Goal: Find contact information: Find contact information

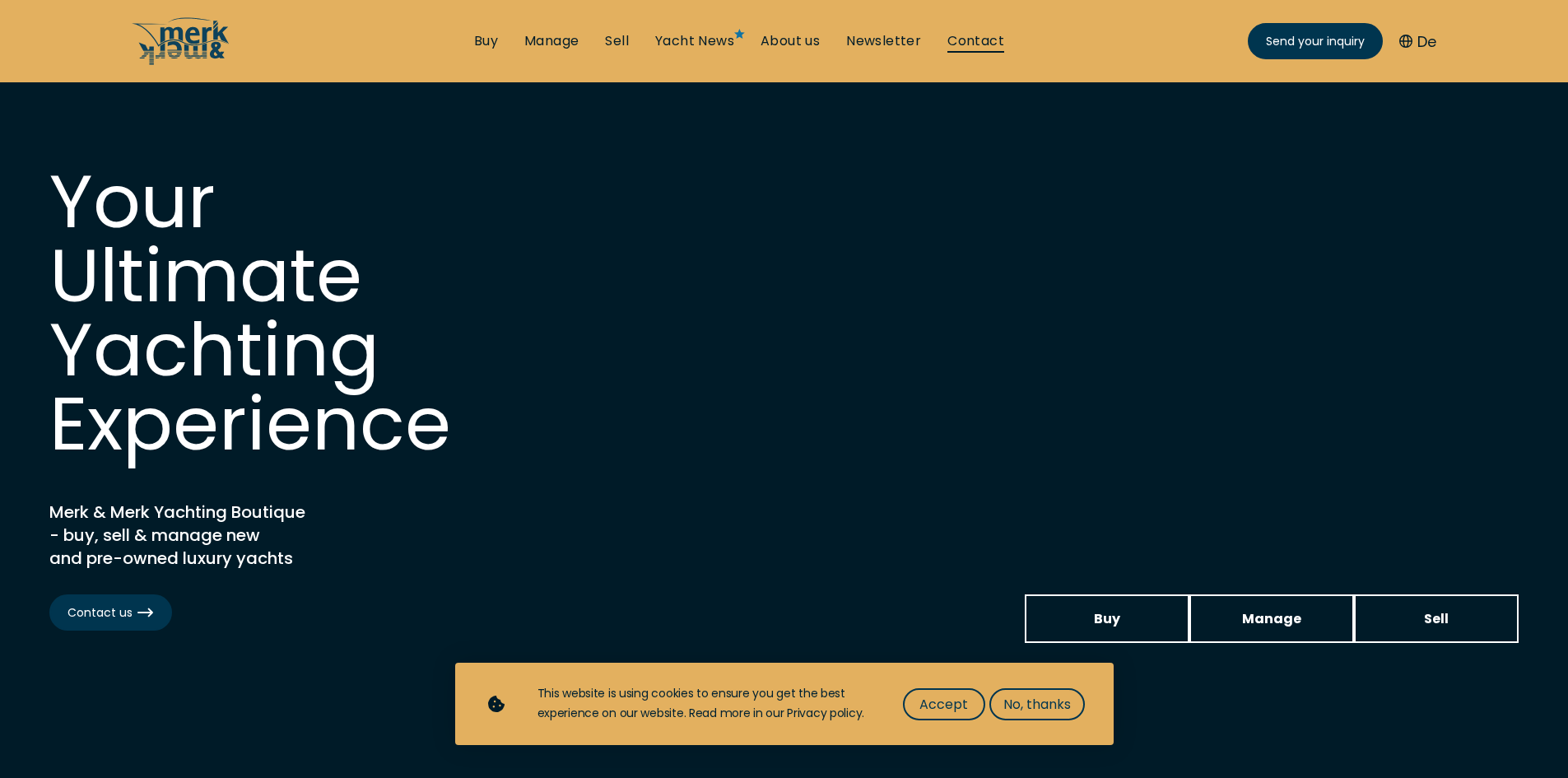
click at [983, 41] on link "Contact" at bounding box center [975, 40] width 57 height 18
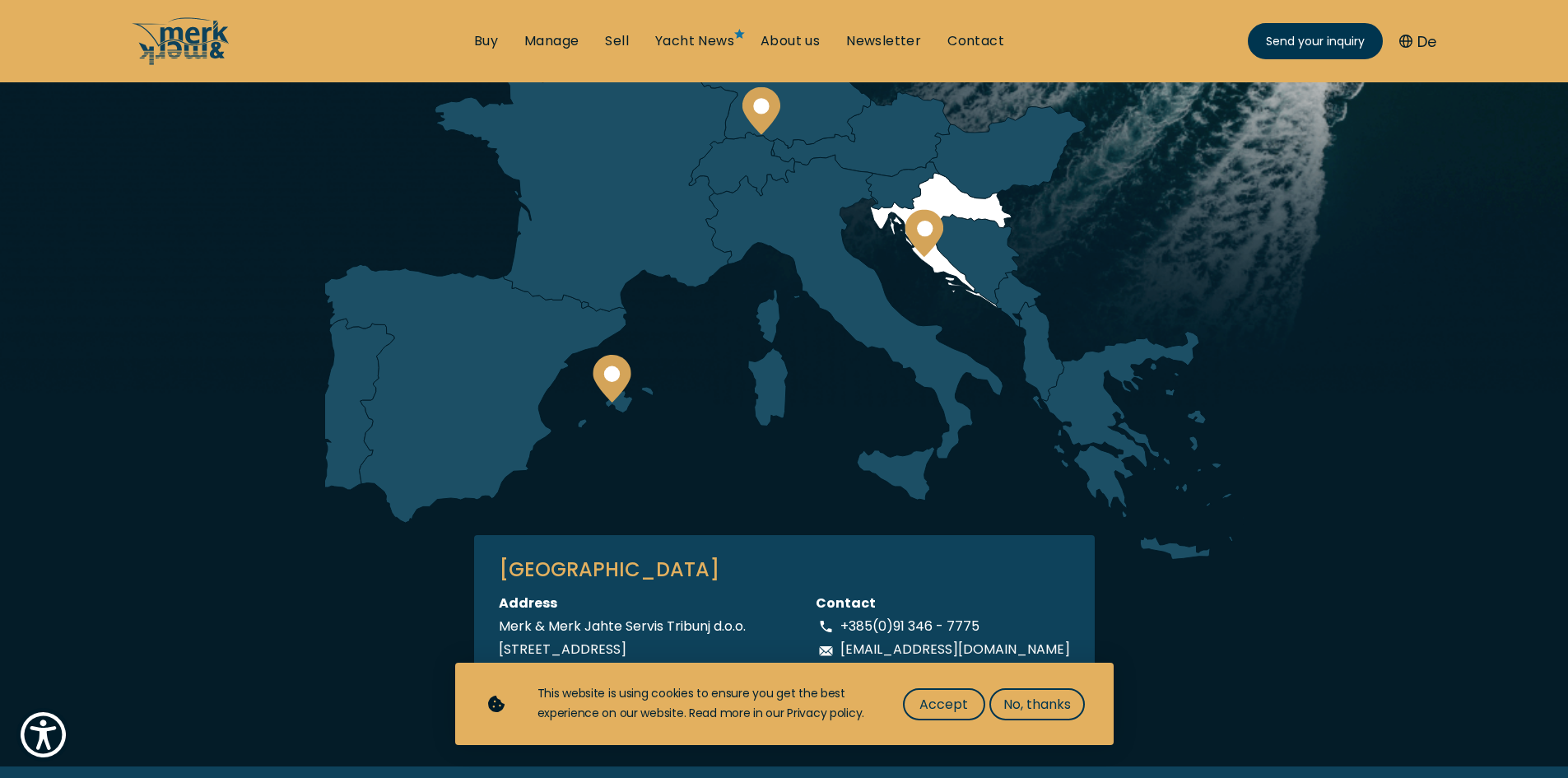
click at [925, 233] on circle at bounding box center [925, 228] width 16 height 16
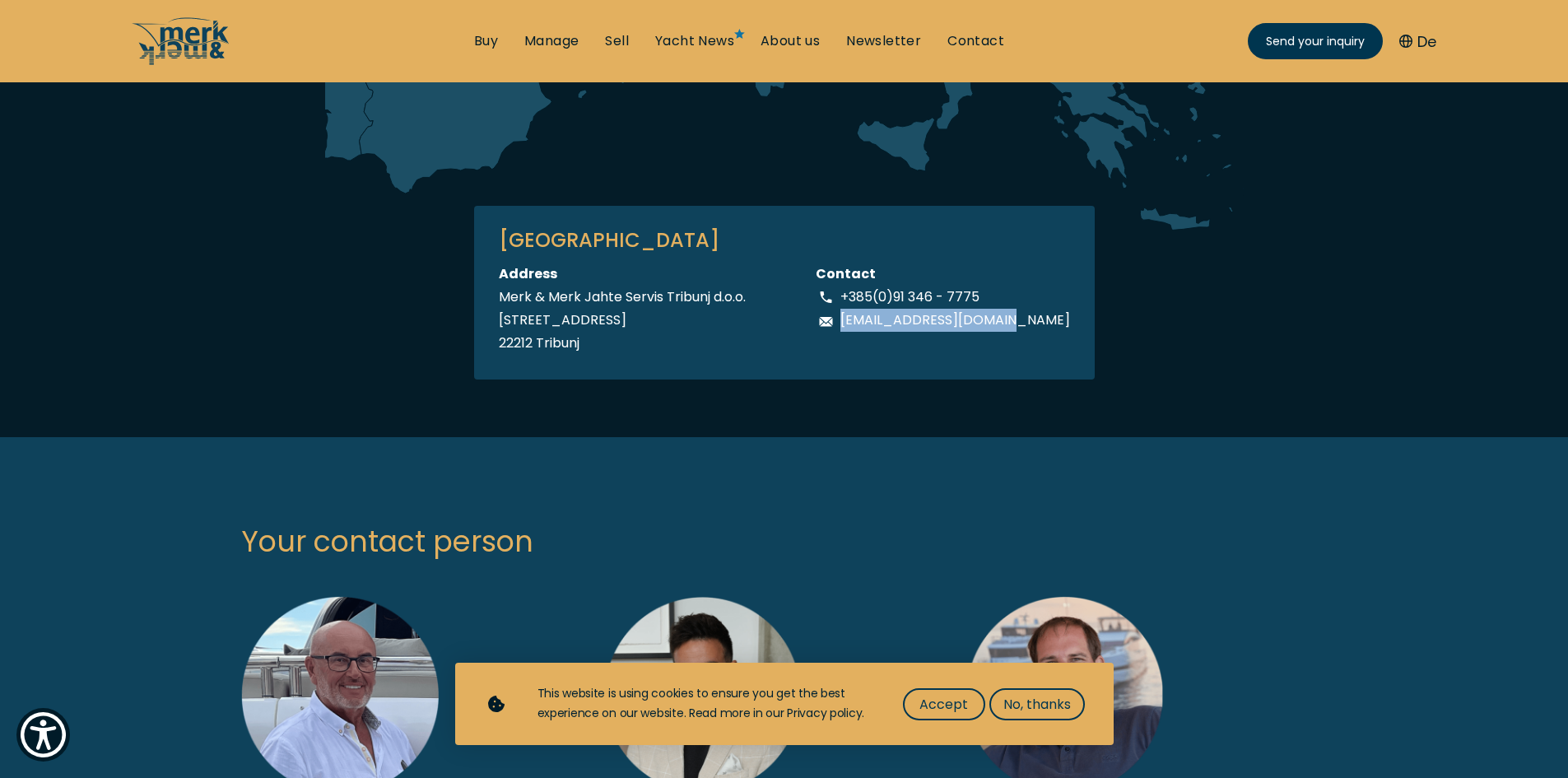
drag, startPoint x: 1055, startPoint y: 325, endPoint x: 860, endPoint y: 327, distance: 195.0
click at [860, 327] on div "KROATIEN Address Merk & Merk Jahte Servis Tribunj d.o.o. Jurjevgradska ul. 2 22…" at bounding box center [784, 292] width 620 height 174
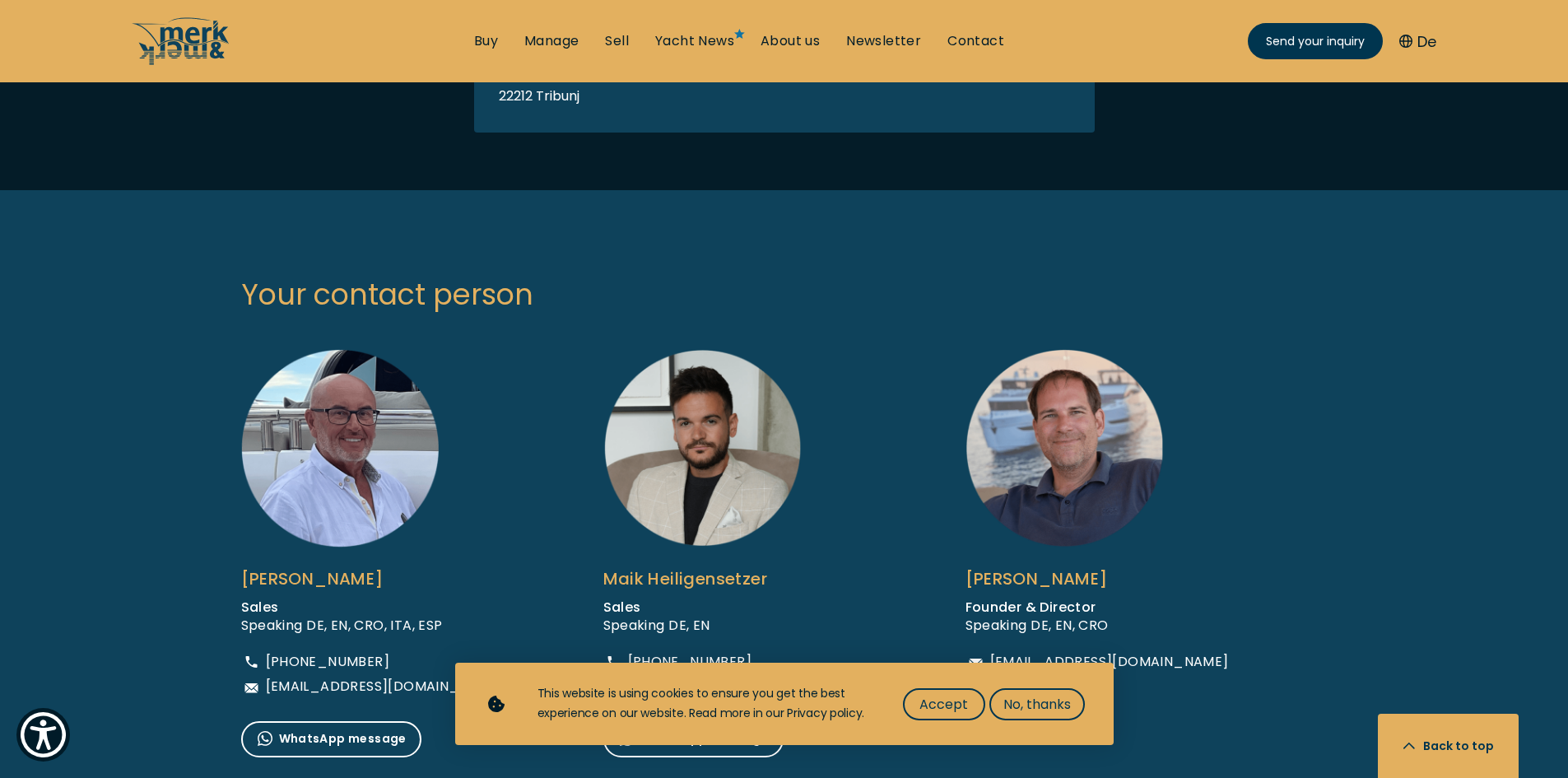
scroll to position [1153, 0]
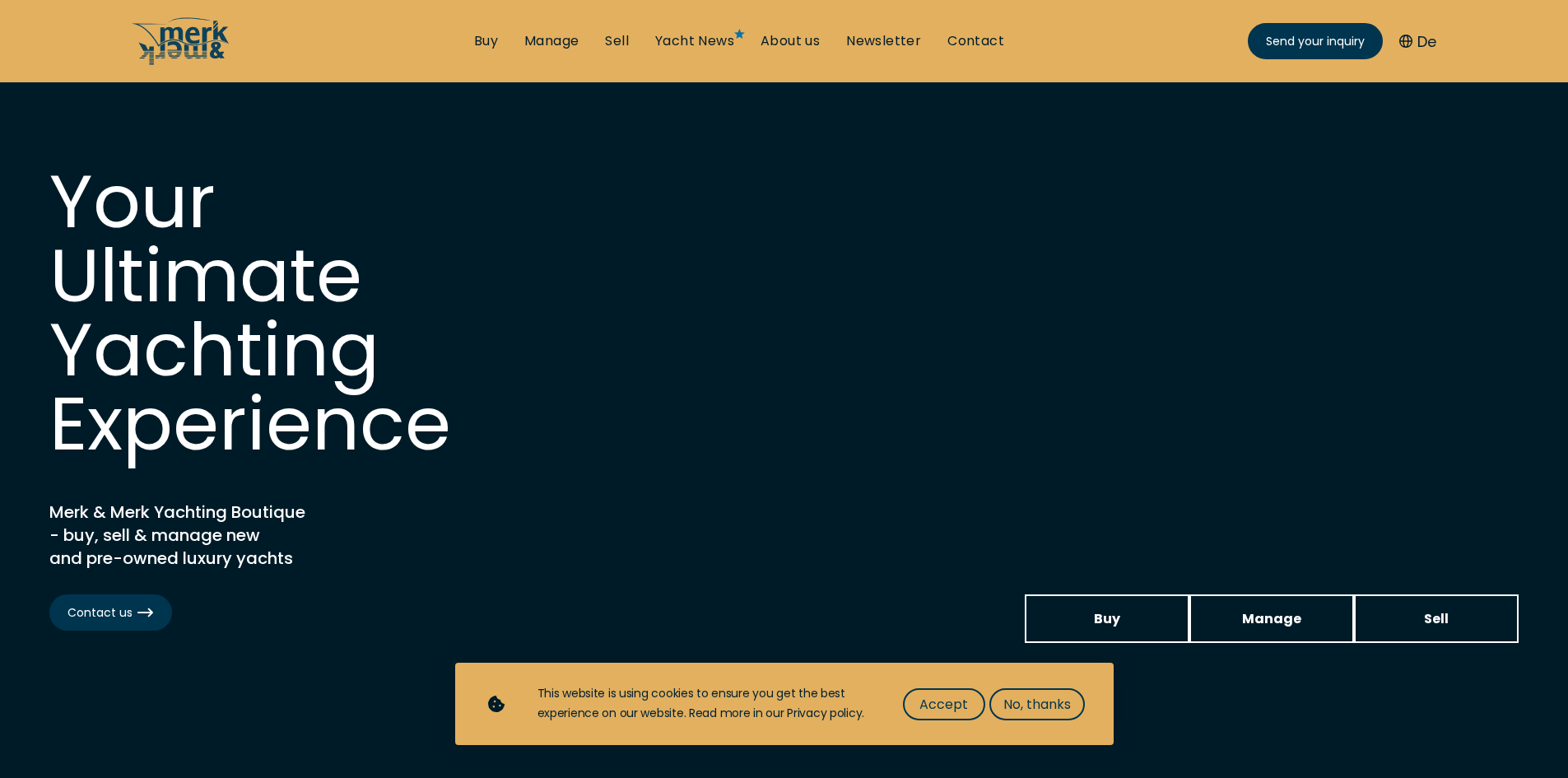
click at [986, 24] on ul "Buy Manage Sell Yacht News About us Newsletter Contact Send your inquiry" at bounding box center [739, 41] width 557 height 50
click at [981, 33] on link "Contact" at bounding box center [975, 40] width 57 height 18
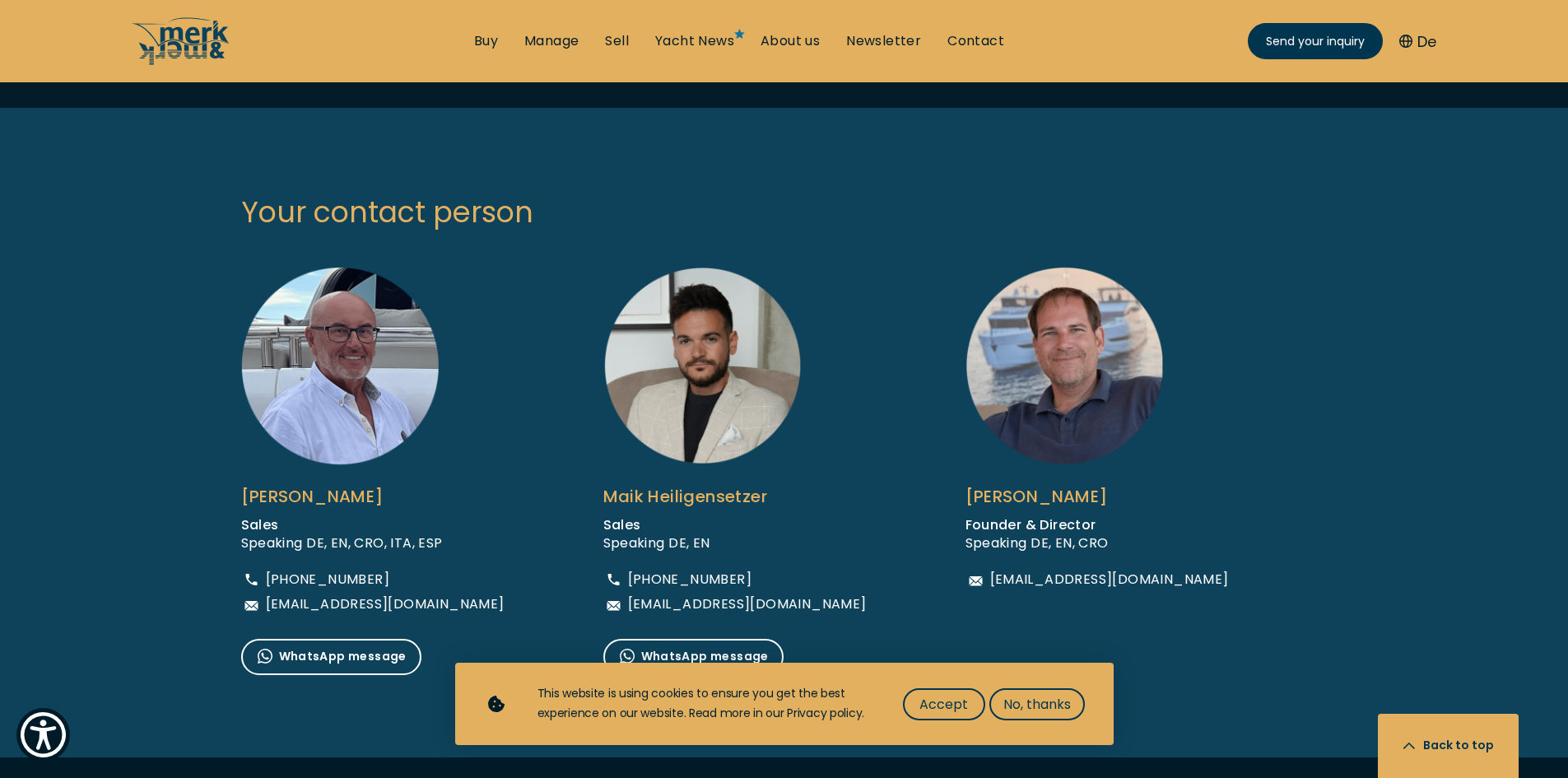
scroll to position [1153, 0]
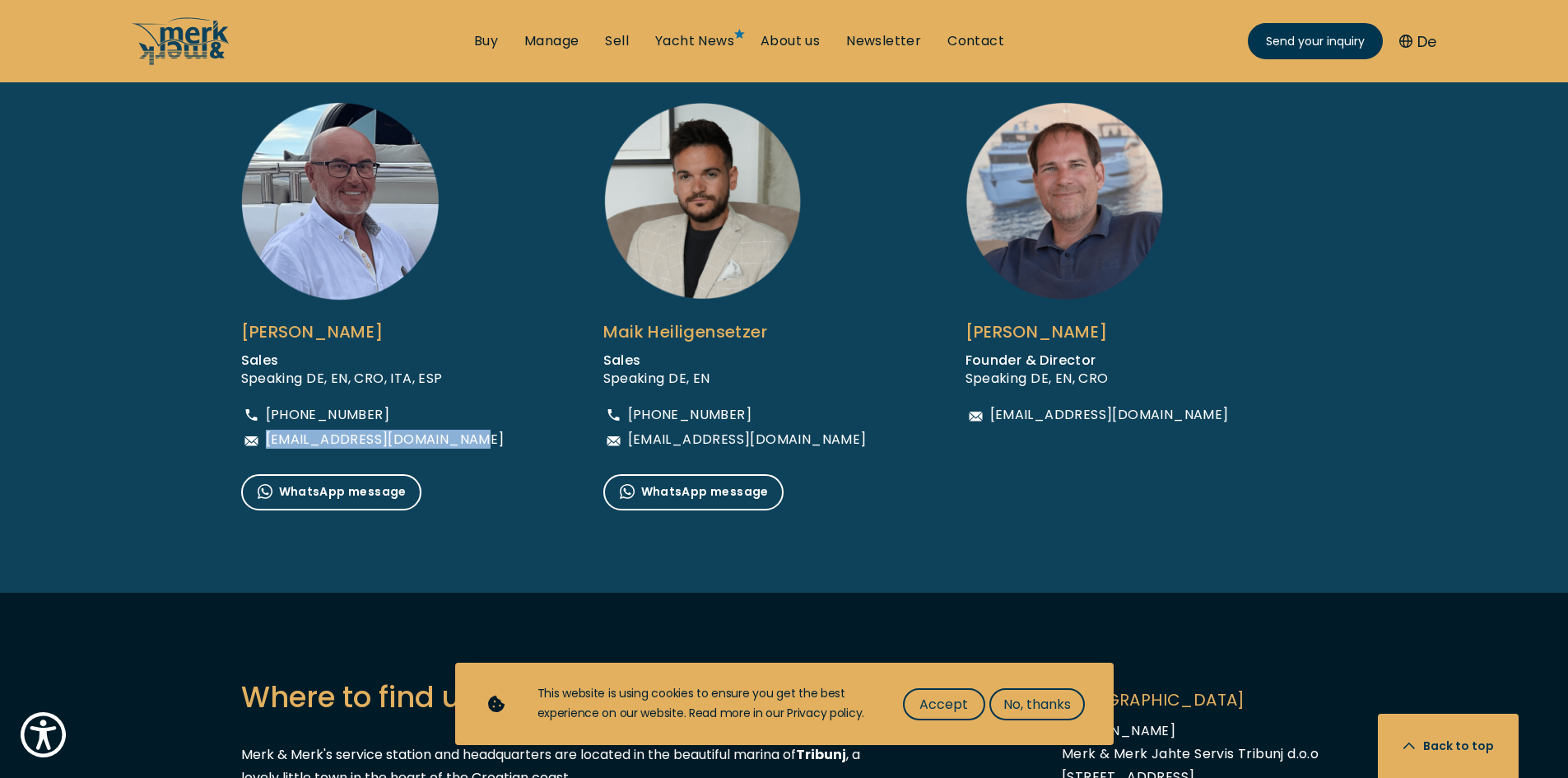
drag, startPoint x: 508, startPoint y: 439, endPoint x: 248, endPoint y: 442, distance: 260.0
click at [248, 442] on div "[PERSON_NAME] Sales Speaking DE, EN, CRO, [GEOGRAPHIC_DATA], ESP [PHONE_NUMBER]…" at bounding box center [422, 305] width 362 height 408
copy span "[EMAIL_ADDRESS][DOMAIN_NAME]"
click at [446, 478] on div "WhatsApp message" at bounding box center [373, 492] width 263 height 36
